Goal: Navigation & Orientation: Find specific page/section

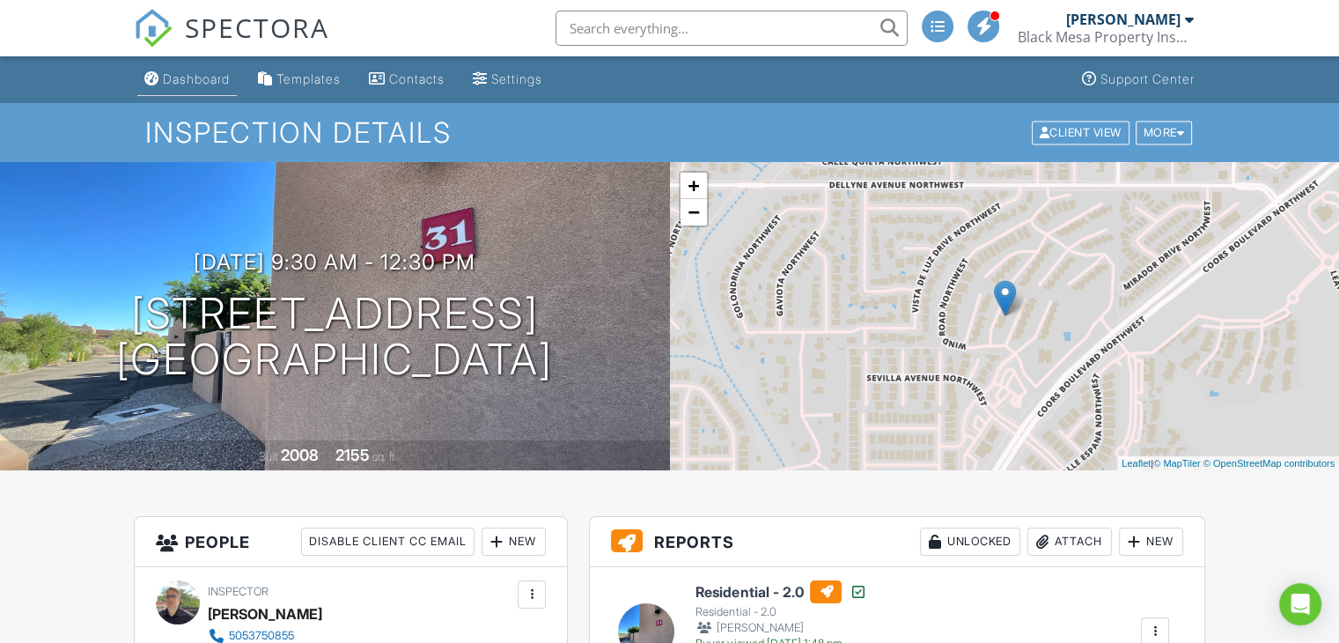
click at [180, 83] on div "Dashboard" at bounding box center [196, 78] width 67 height 15
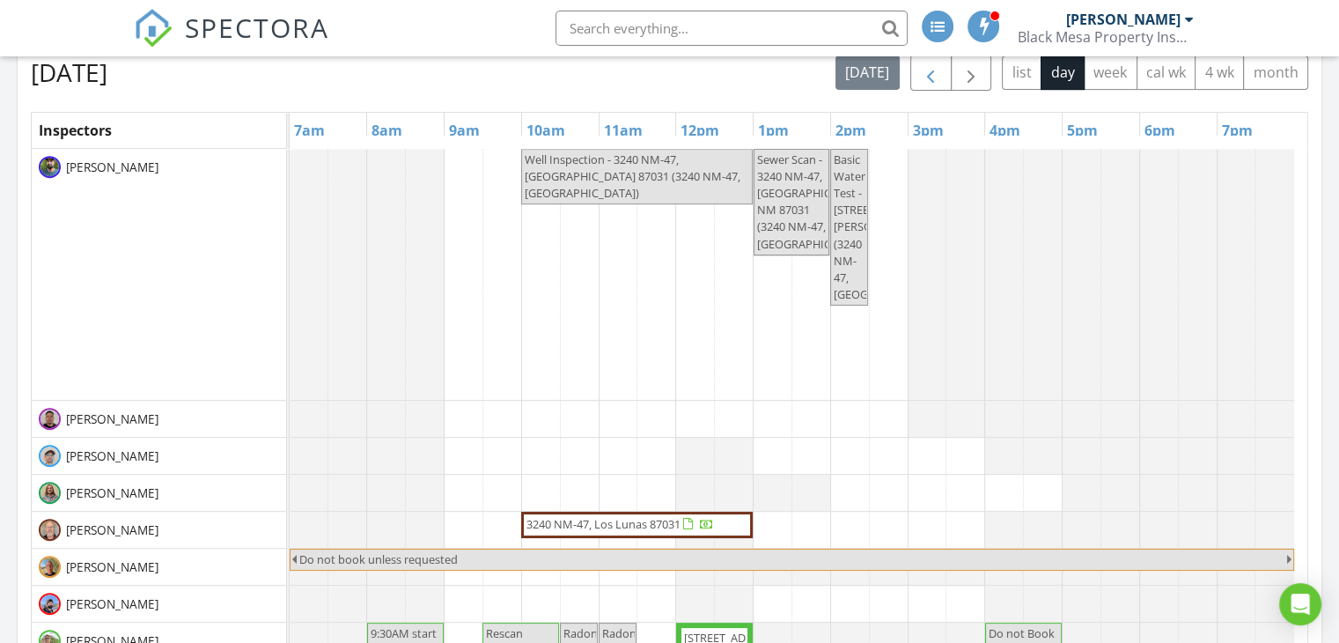
scroll to position [721, 0]
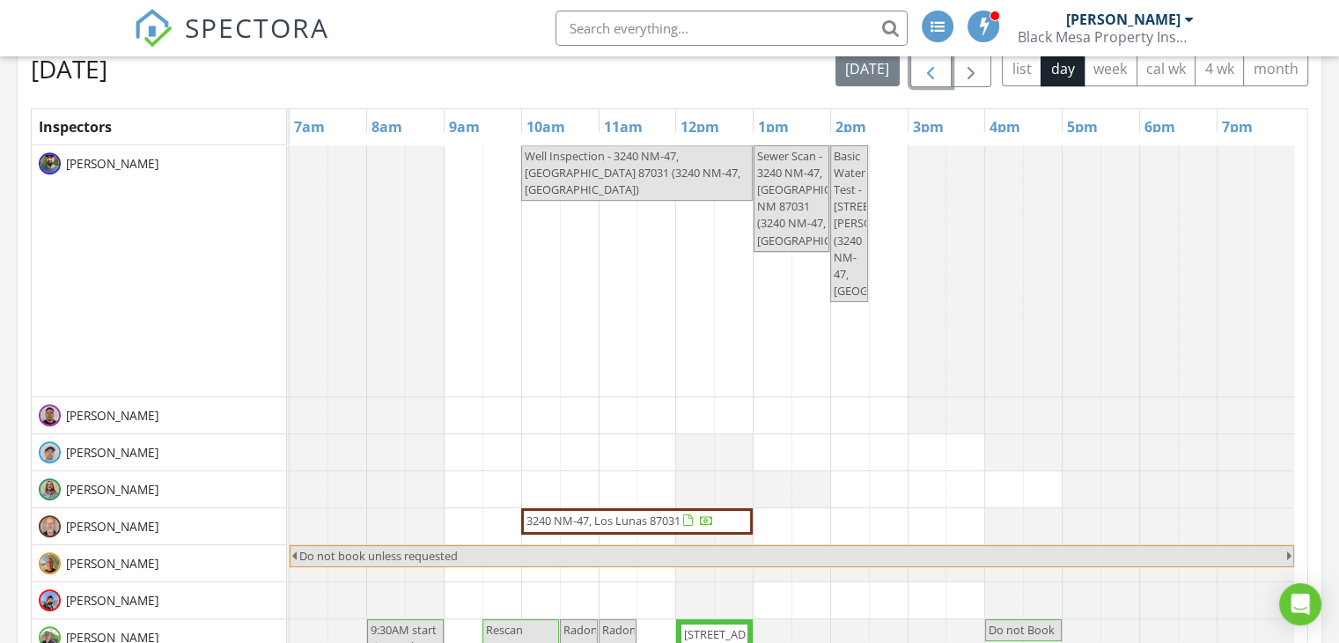
click at [944, 76] on button "button" at bounding box center [930, 69] width 41 height 36
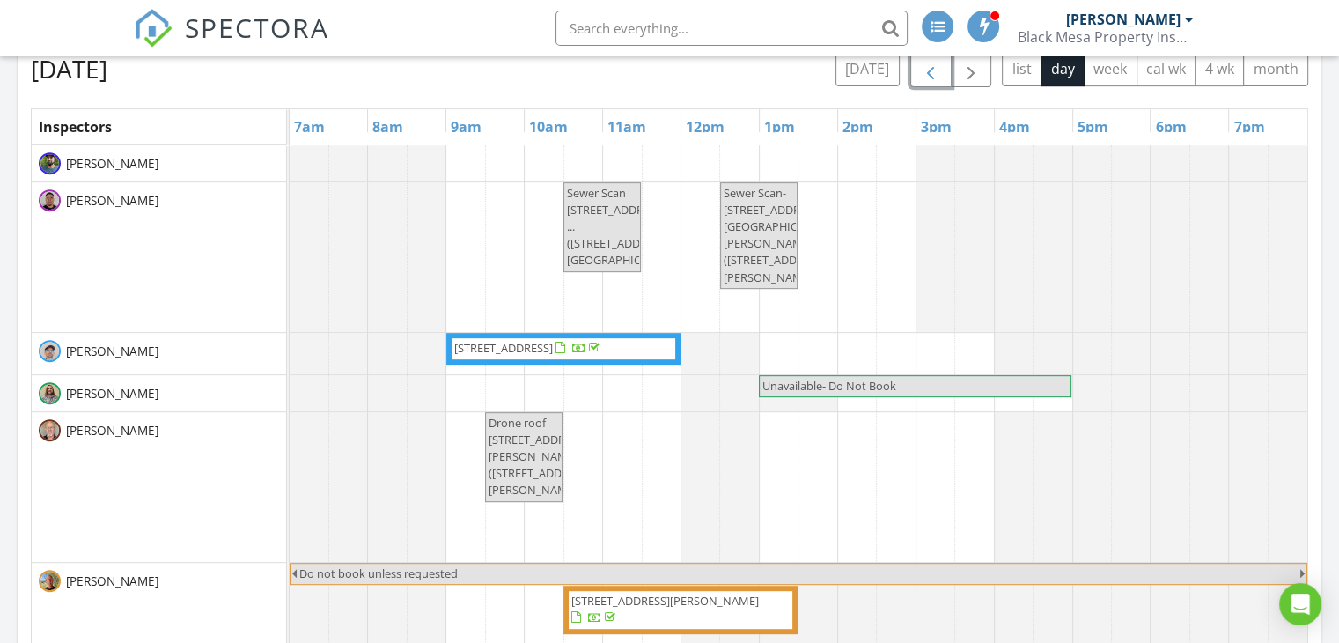
click at [944, 76] on button "button" at bounding box center [930, 69] width 41 height 36
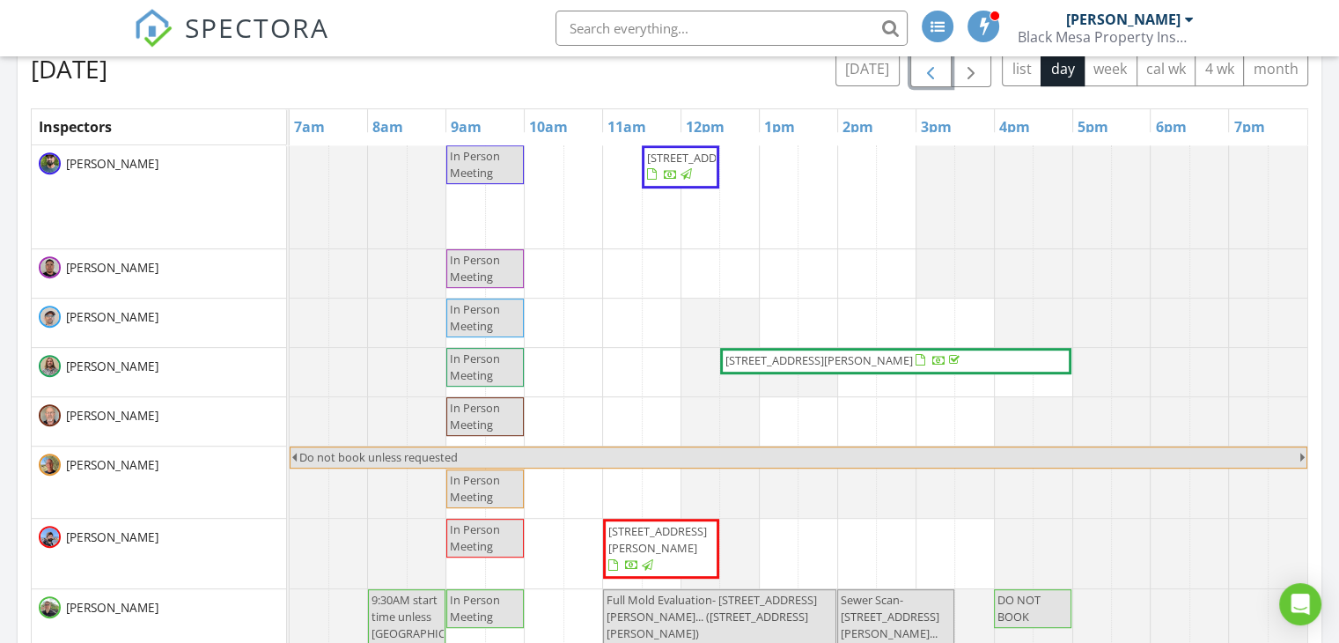
click at [944, 76] on button "button" at bounding box center [930, 69] width 41 height 36
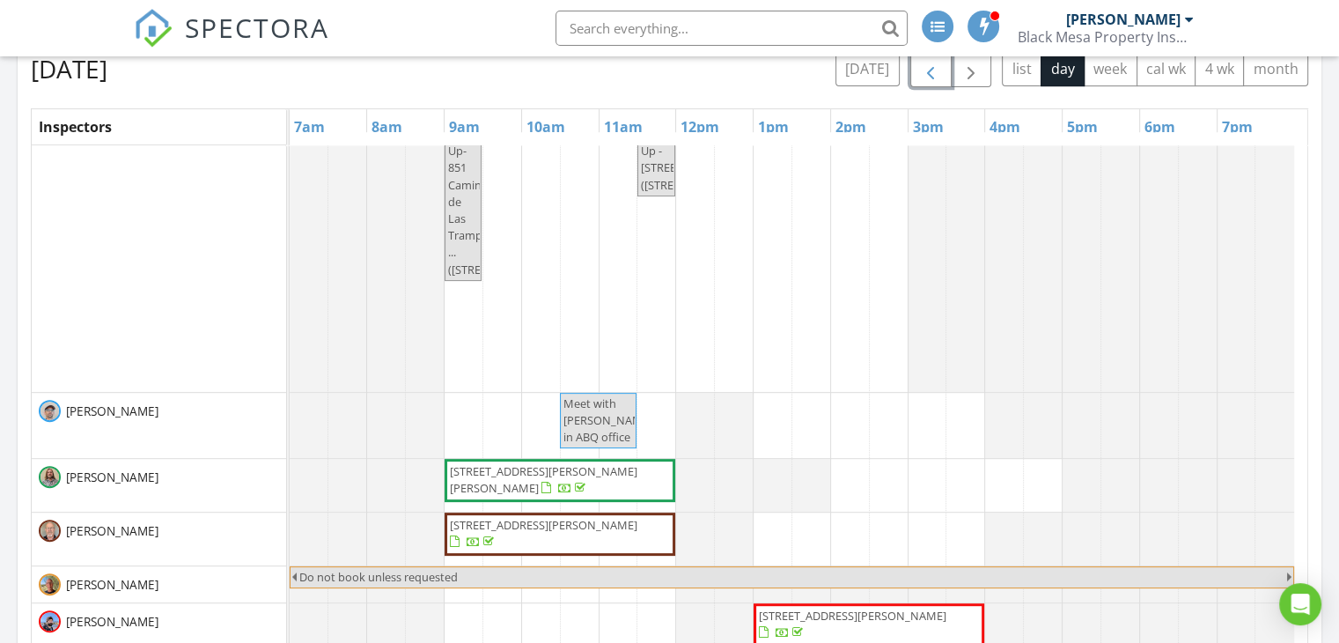
scroll to position [0, 0]
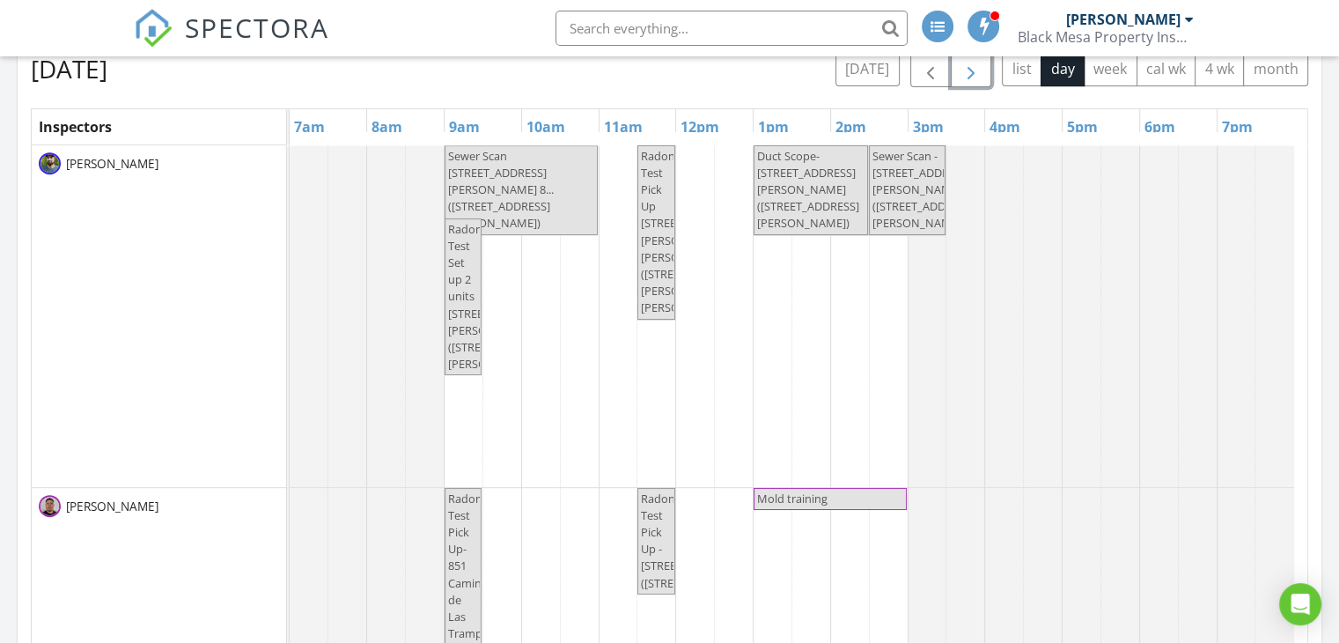
click at [982, 68] on span "button" at bounding box center [970, 69] width 21 height 21
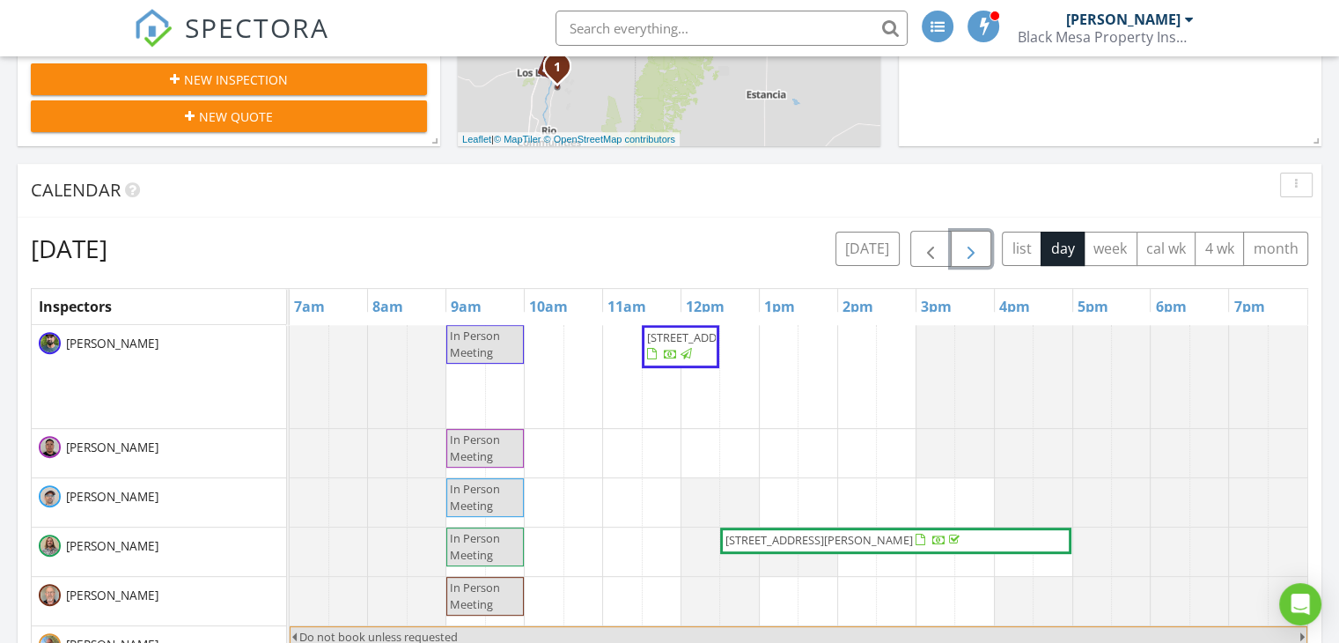
click at [978, 251] on span "button" at bounding box center [970, 249] width 21 height 21
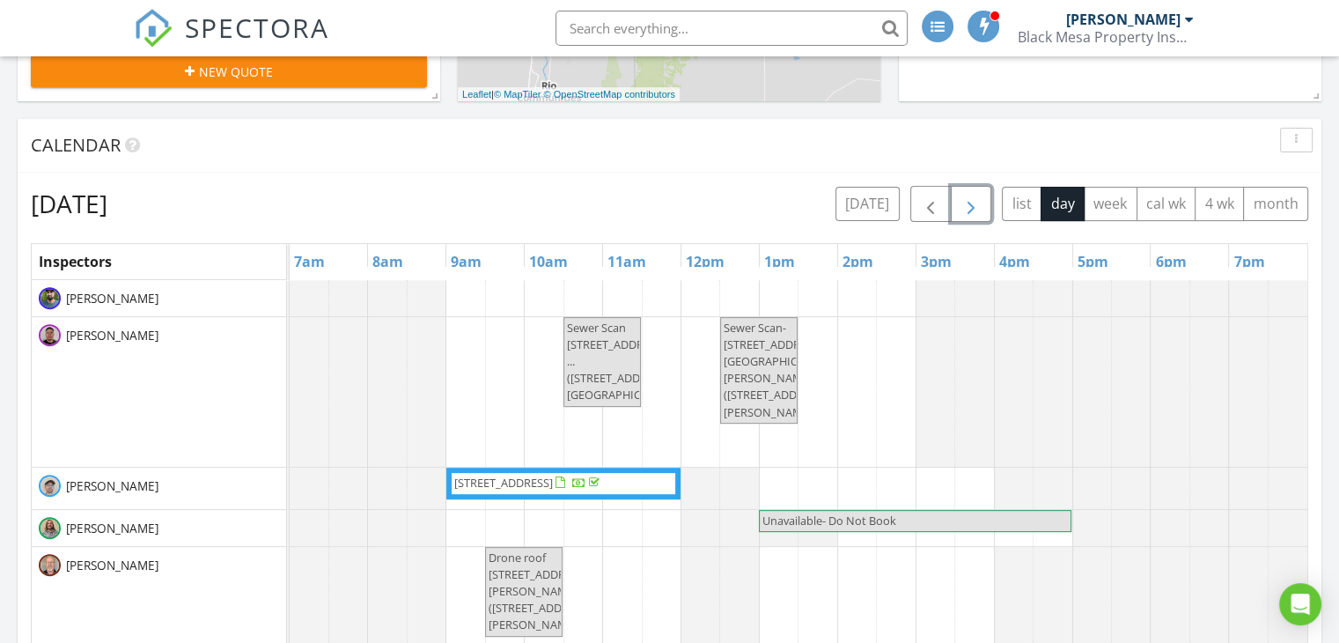
click at [977, 209] on span "button" at bounding box center [970, 204] width 21 height 21
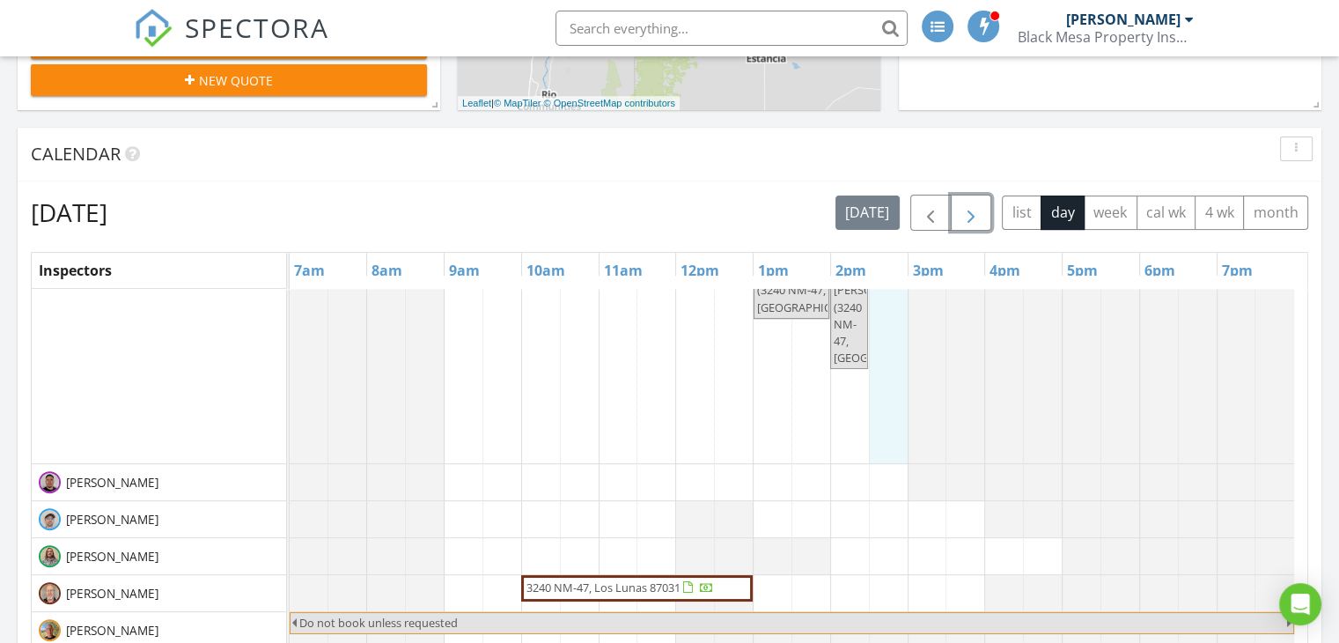
click at [980, 217] on span "button" at bounding box center [970, 212] width 21 height 21
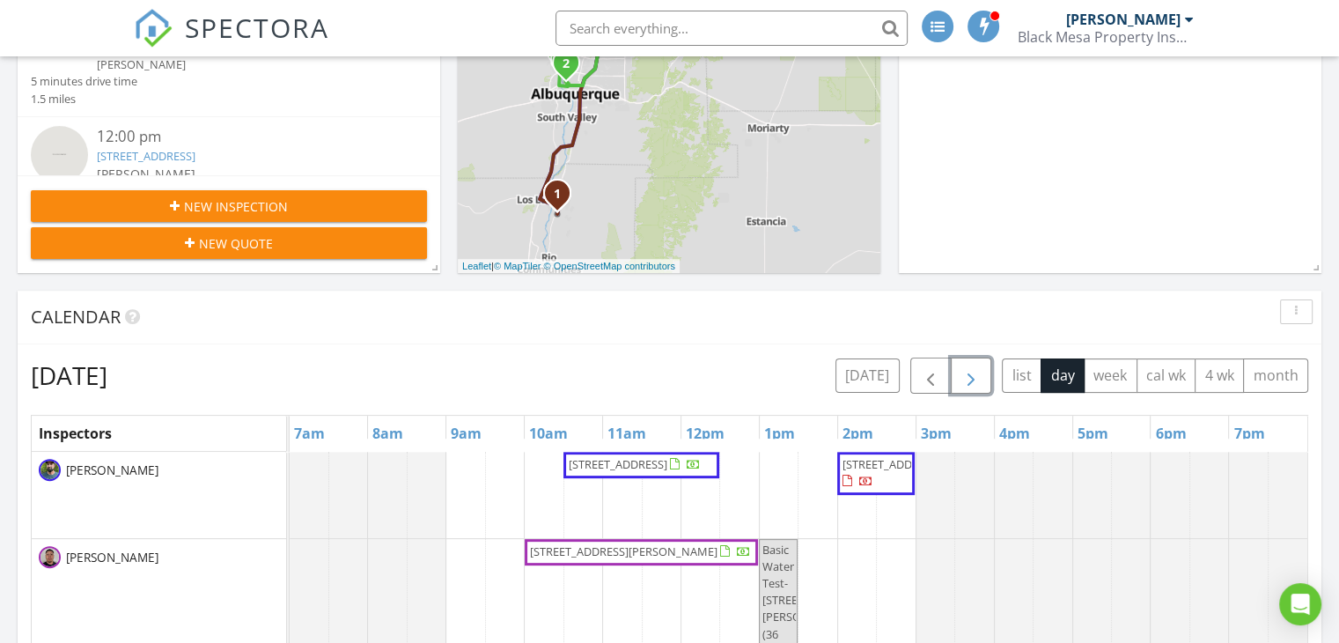
scroll to position [405, 0]
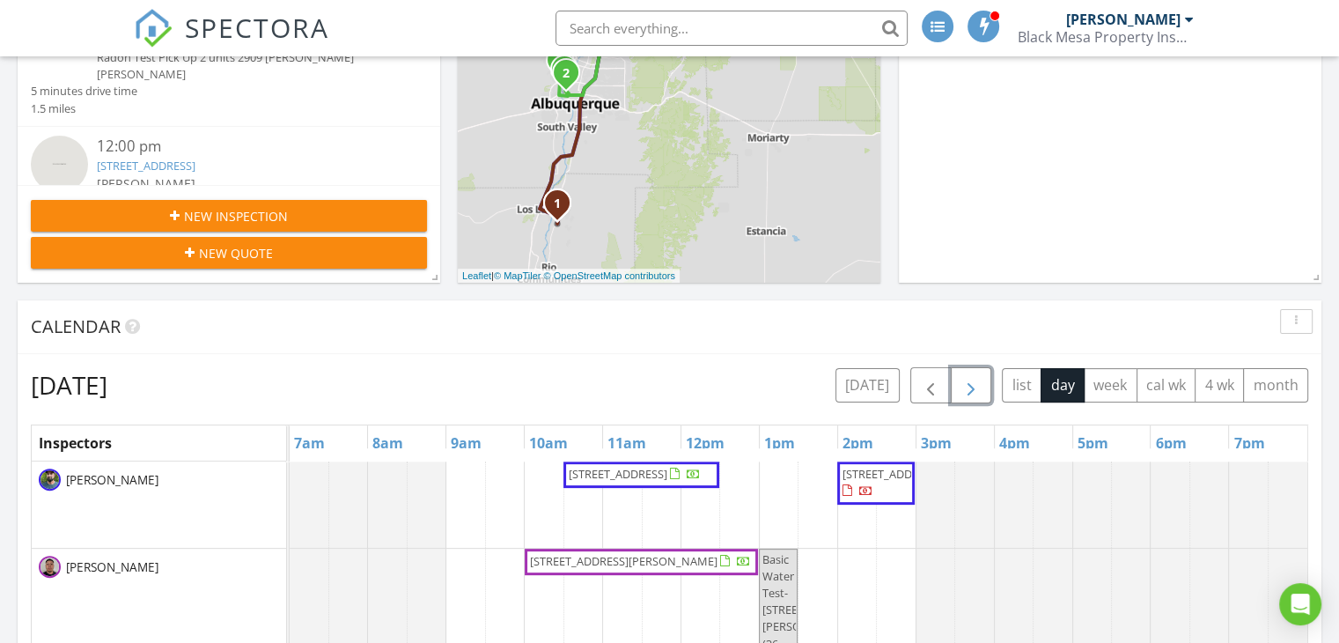
click at [982, 379] on span "button" at bounding box center [970, 385] width 21 height 21
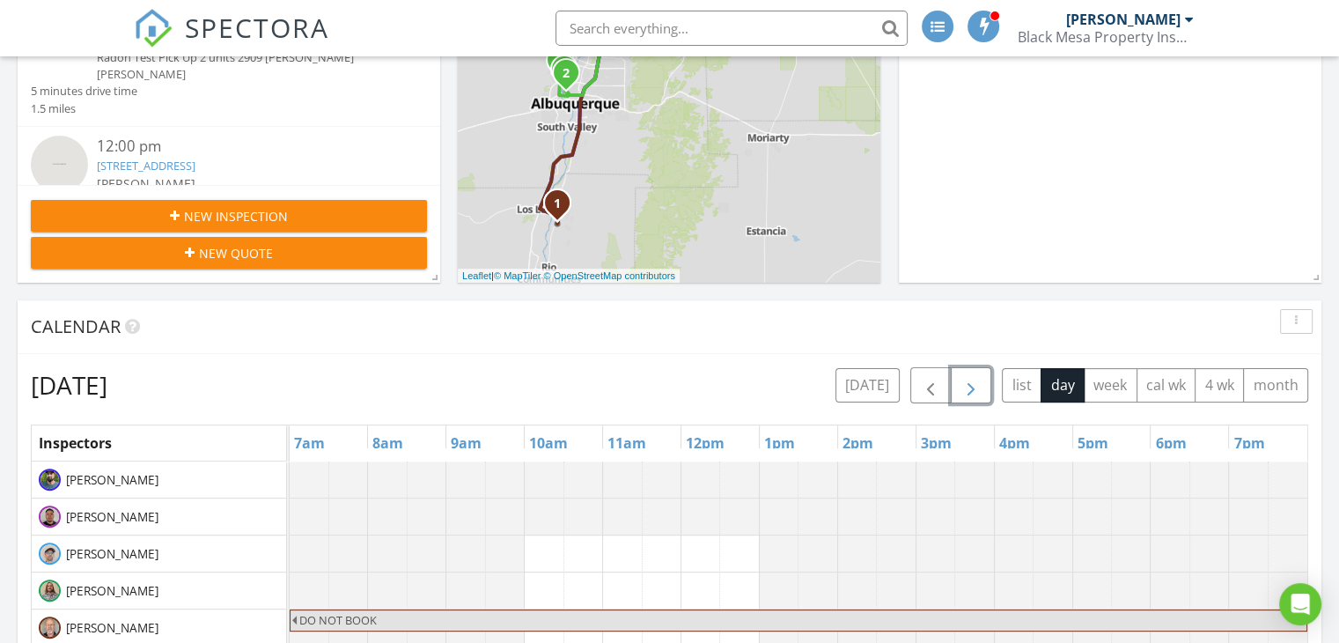
click at [982, 379] on span "button" at bounding box center [970, 385] width 21 height 21
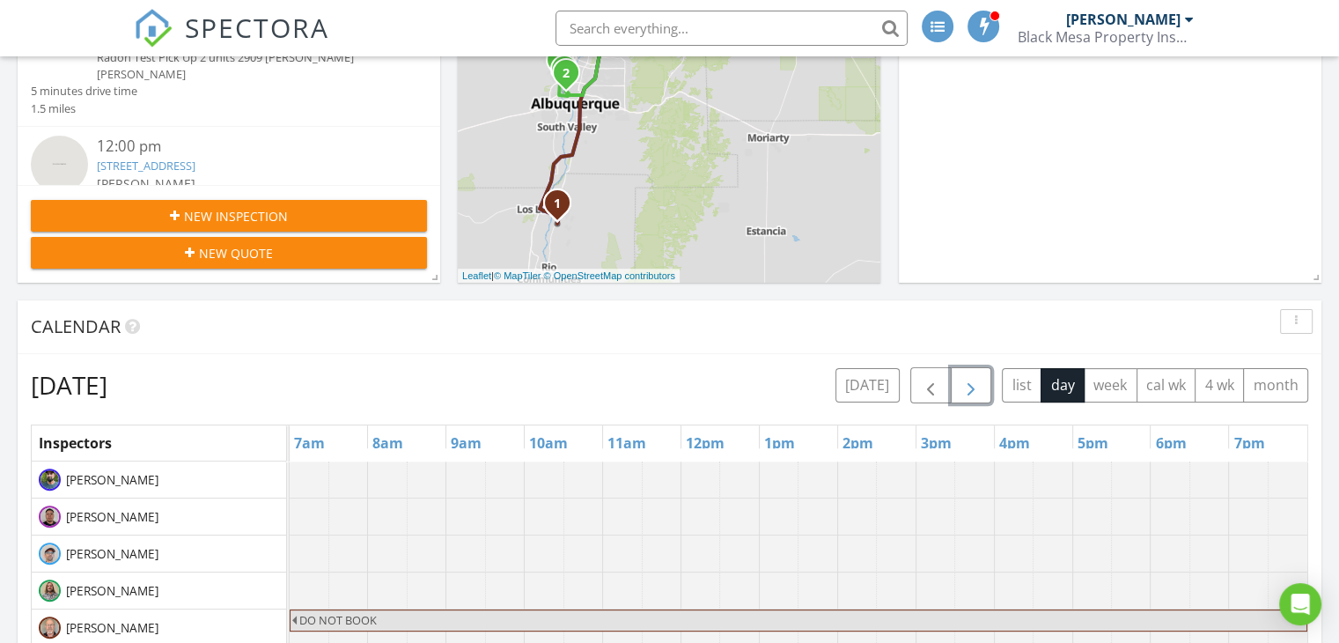
click at [982, 379] on span "button" at bounding box center [970, 385] width 21 height 21
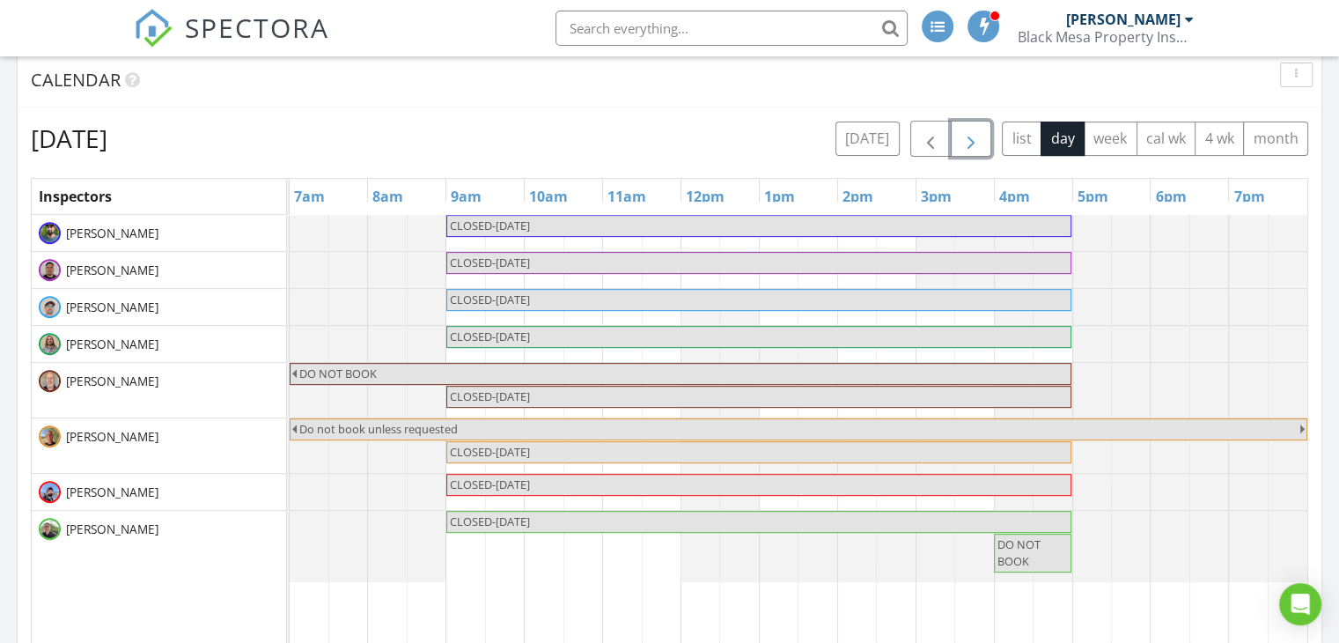
scroll to position [664, 0]
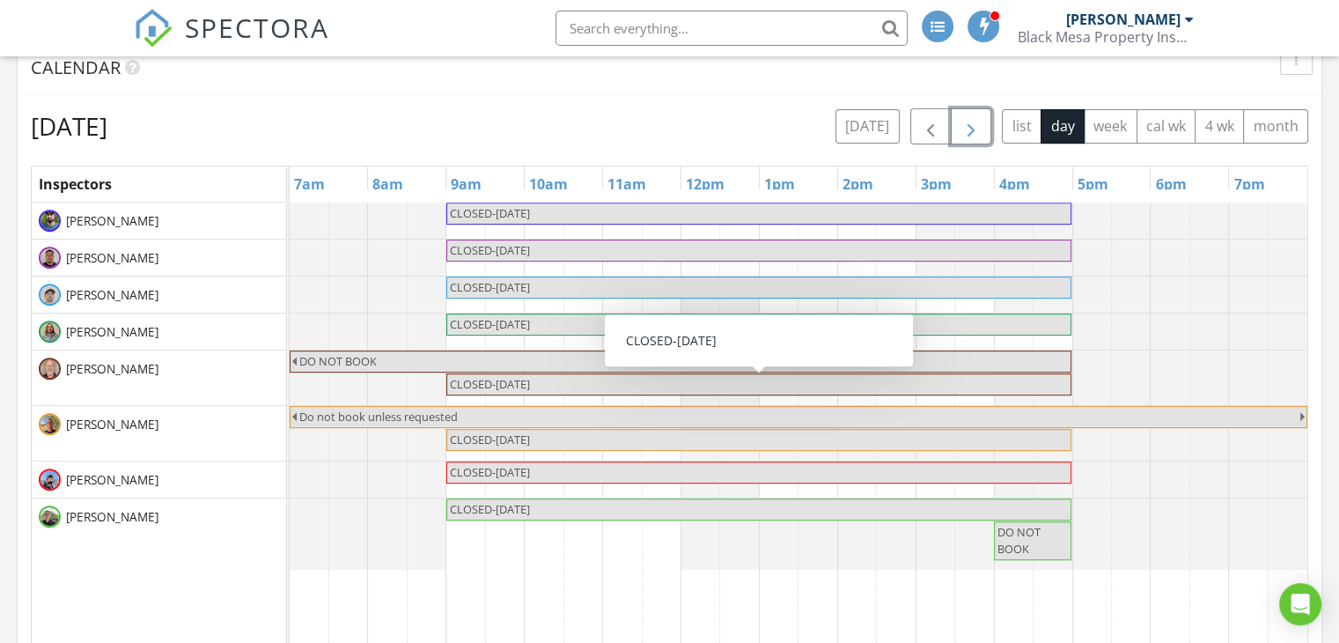
click at [979, 116] on span "button" at bounding box center [970, 126] width 21 height 21
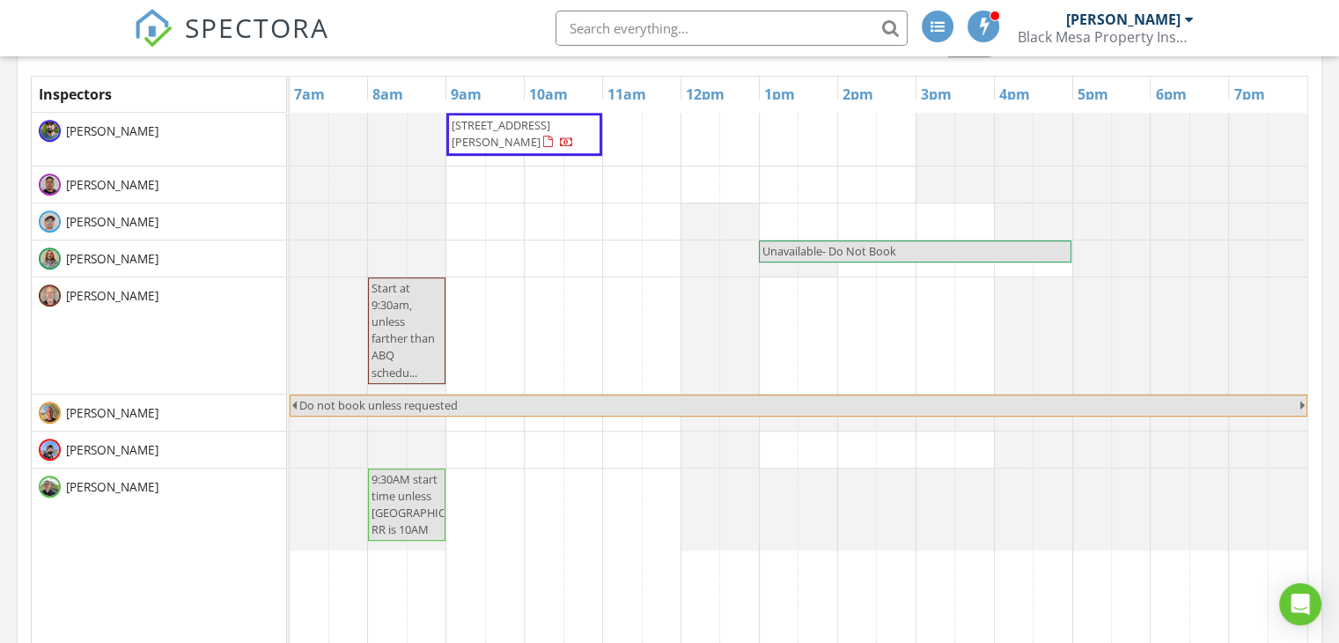
scroll to position [724, 0]
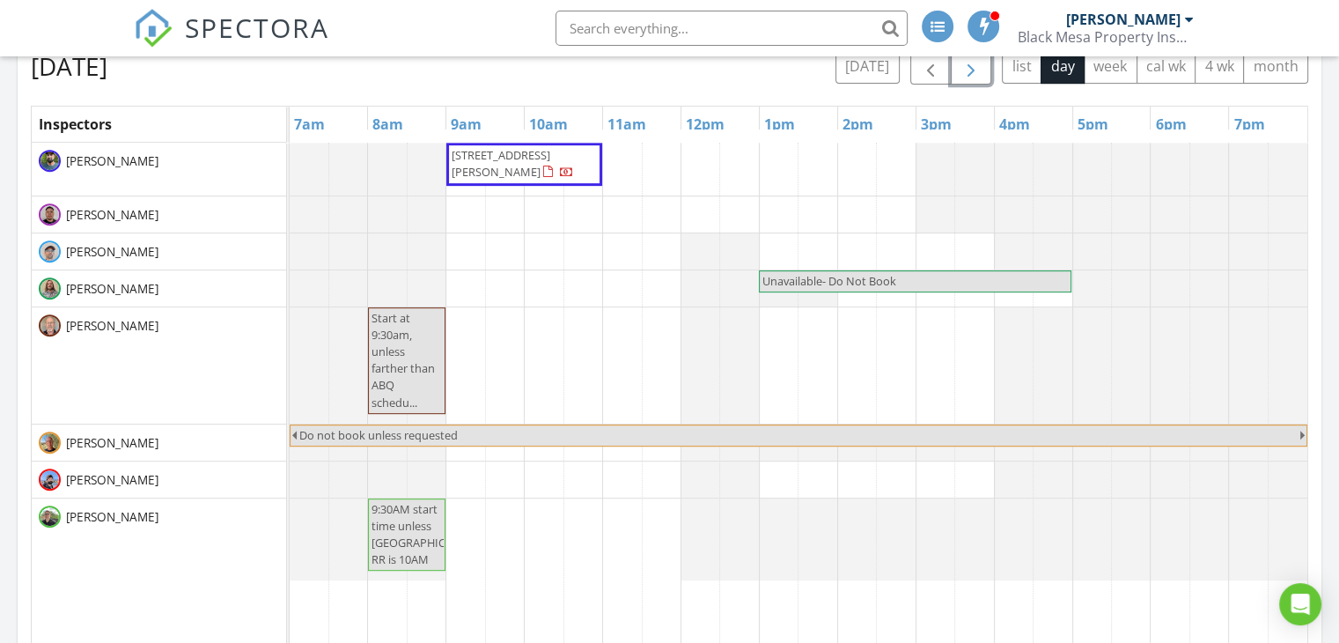
click at [979, 64] on span "button" at bounding box center [970, 66] width 21 height 21
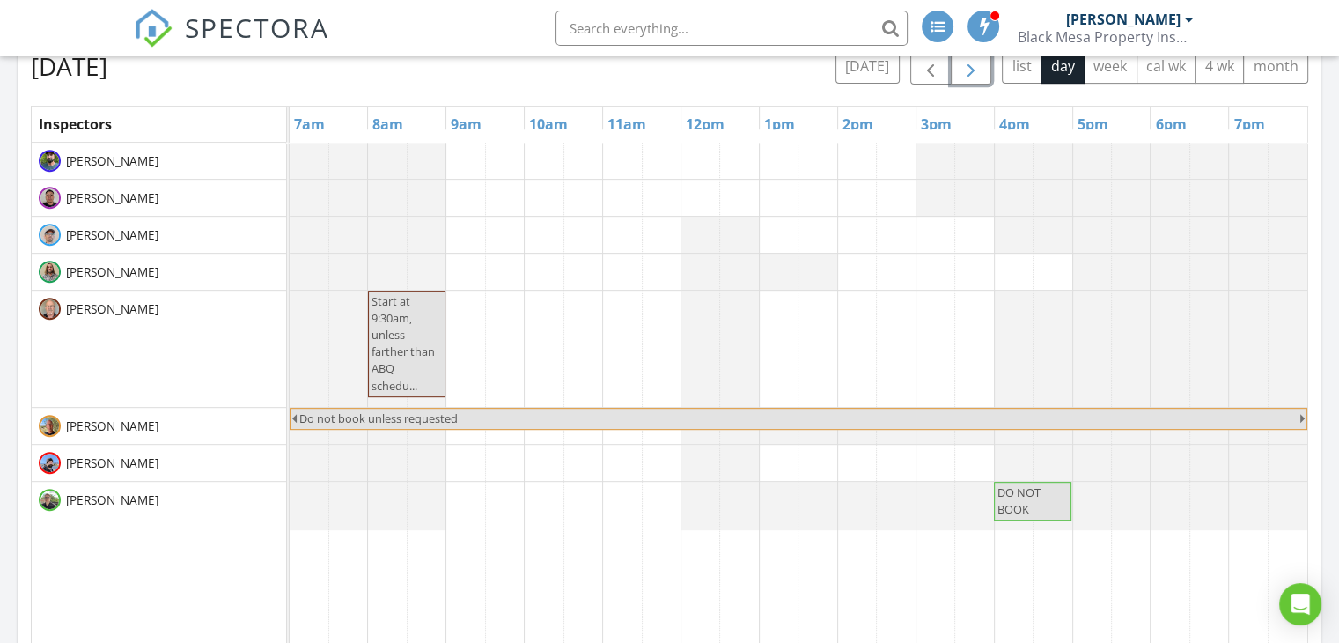
click at [979, 64] on span "button" at bounding box center [970, 66] width 21 height 21
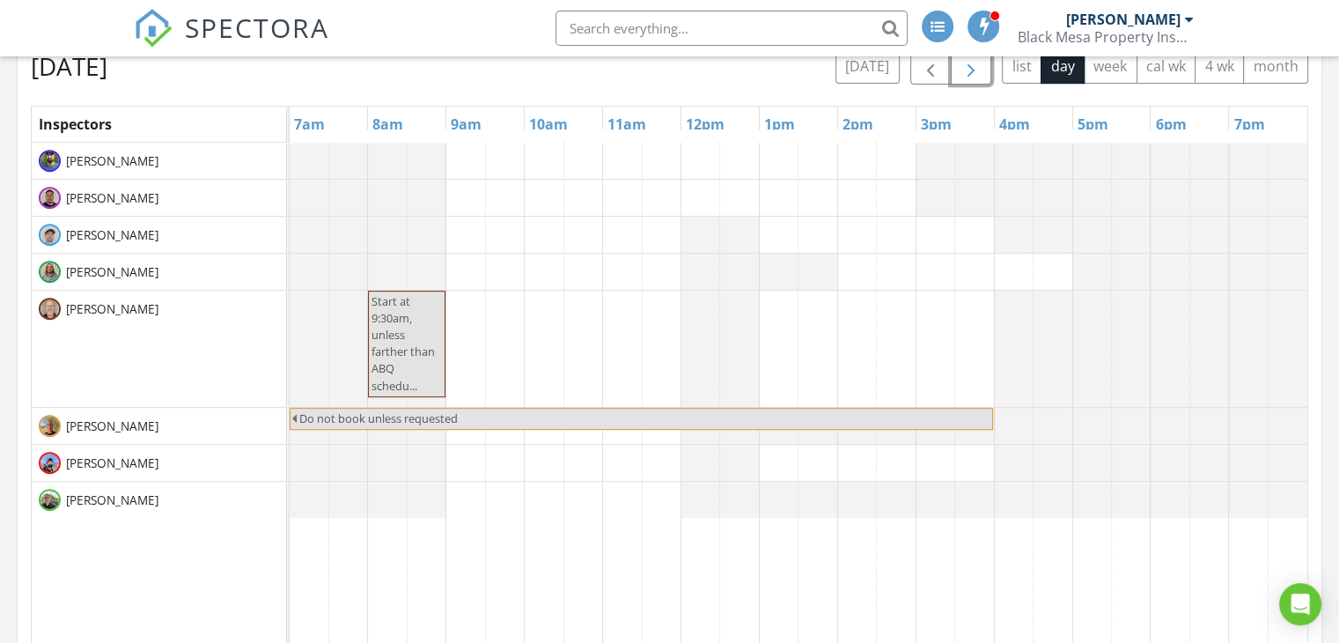
click at [979, 64] on span "button" at bounding box center [970, 66] width 21 height 21
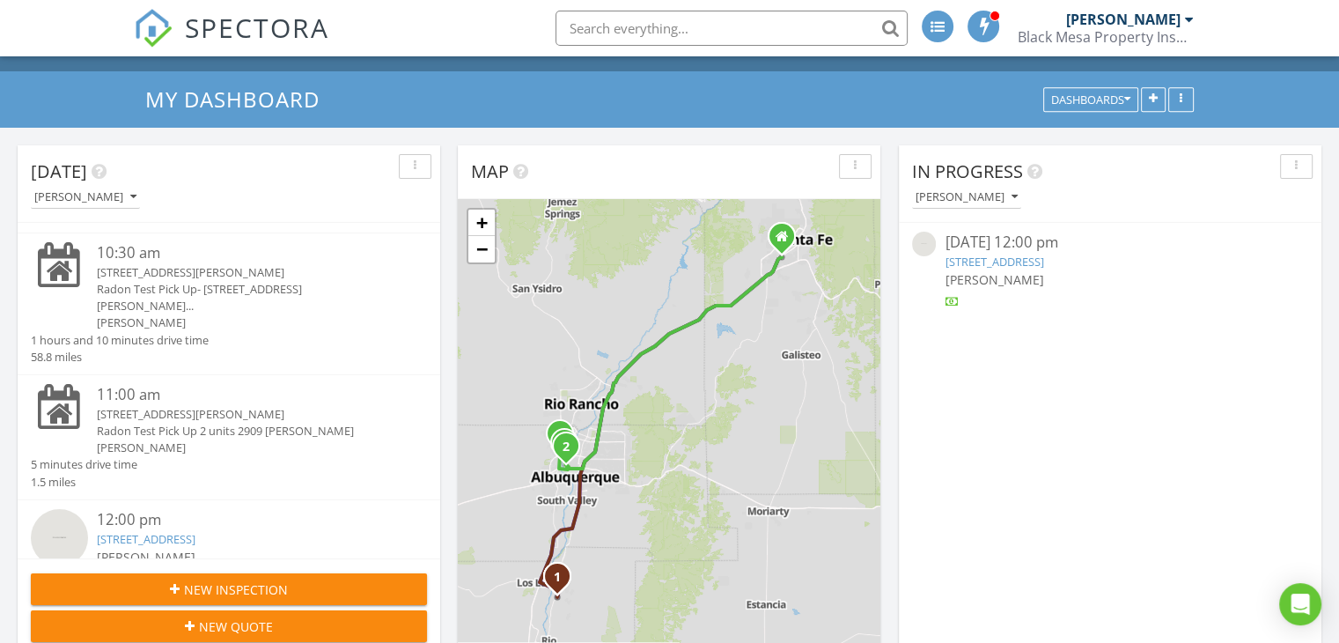
scroll to position [0, 0]
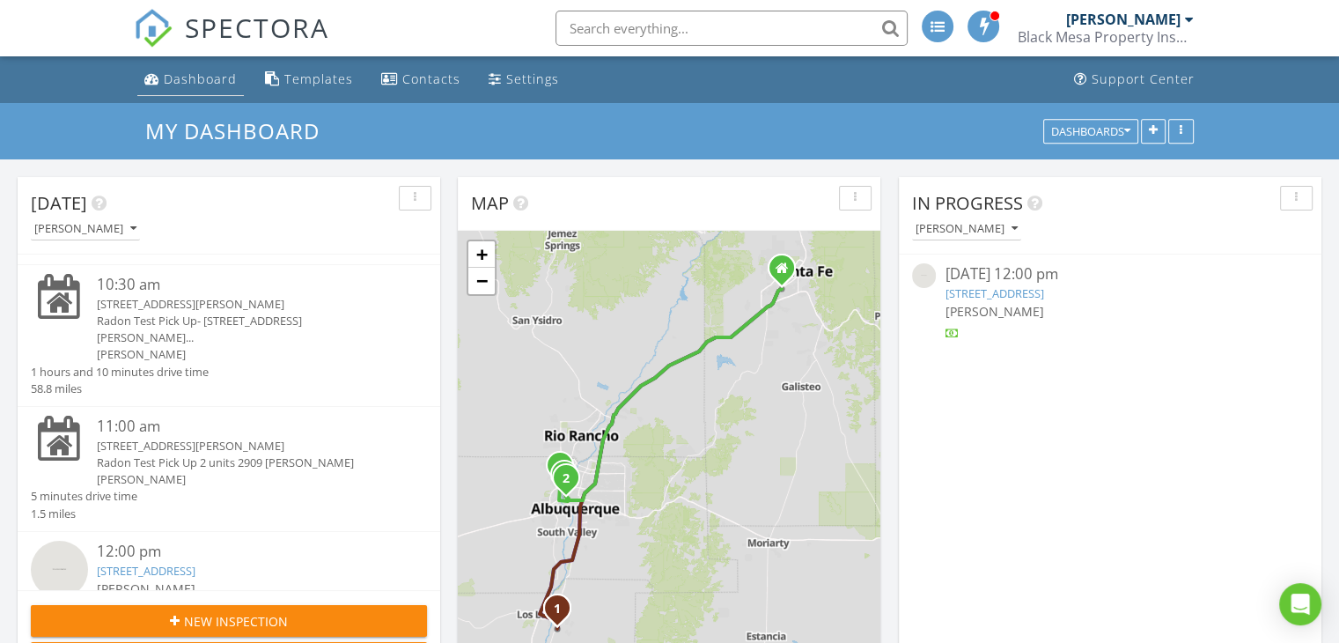
click at [191, 71] on div "Dashboard" at bounding box center [200, 78] width 73 height 17
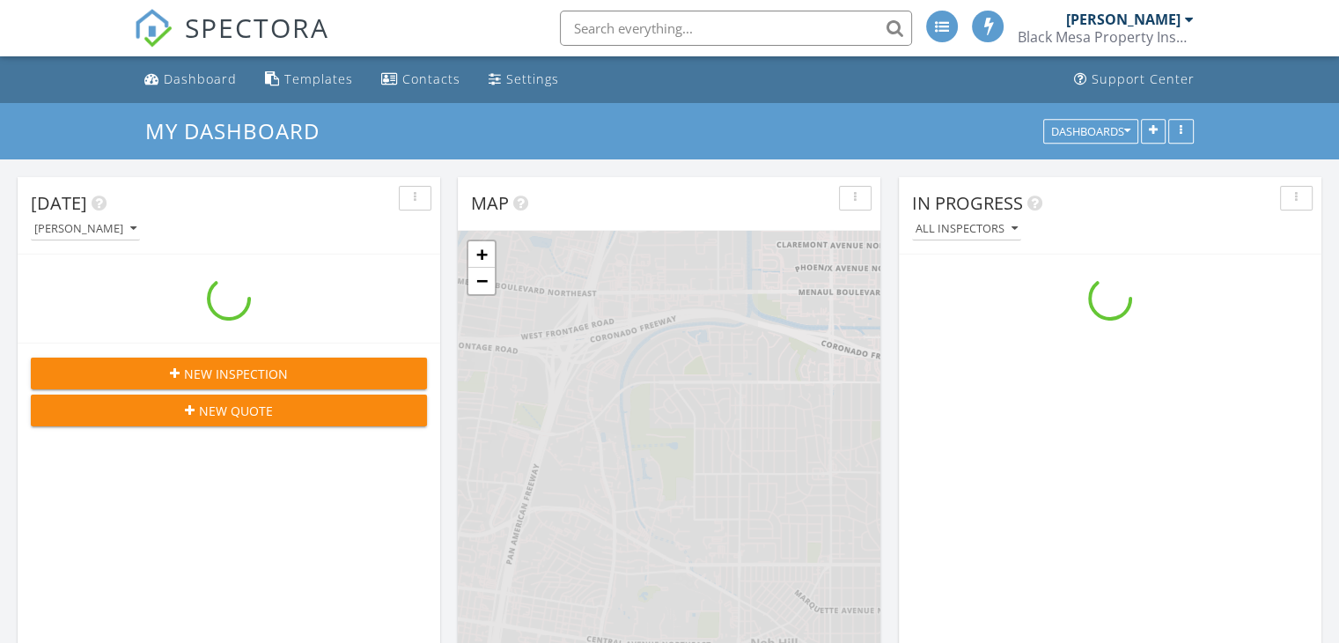
scroll to position [1630, 1366]
